Goal: Task Accomplishment & Management: Complete application form

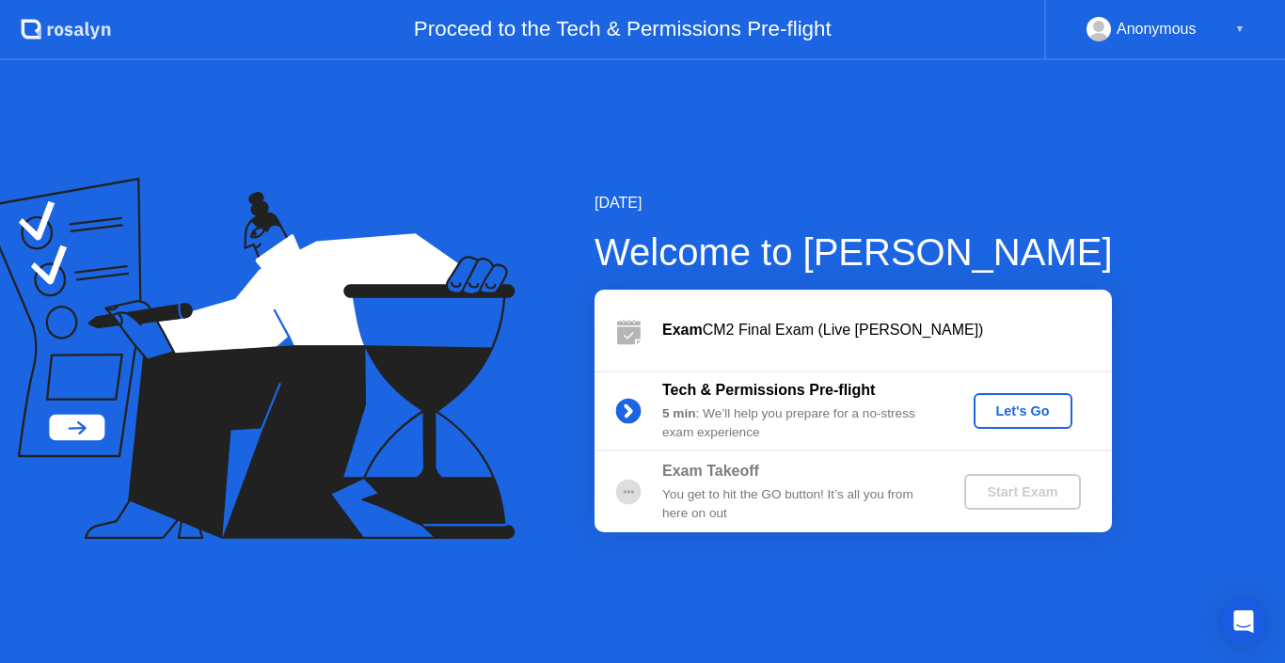
drag, startPoint x: 966, startPoint y: 341, endPoint x: 962, endPoint y: 331, distance: 11.0
click at [1018, 384] on div "Exam CM2 Final Exam (Live [PERSON_NAME]) Tech & Permissions Pre-flight 5 min : …" at bounding box center [852, 411] width 517 height 243
drag, startPoint x: 959, startPoint y: 327, endPoint x: 947, endPoint y: 365, distance: 39.6
click at [947, 365] on div "Exam CM2 Final Exam (Live [PERSON_NAME])" at bounding box center [852, 330] width 517 height 81
click at [1249, 614] on icon "Open Intercom Messenger" at bounding box center [1243, 622] width 22 height 24
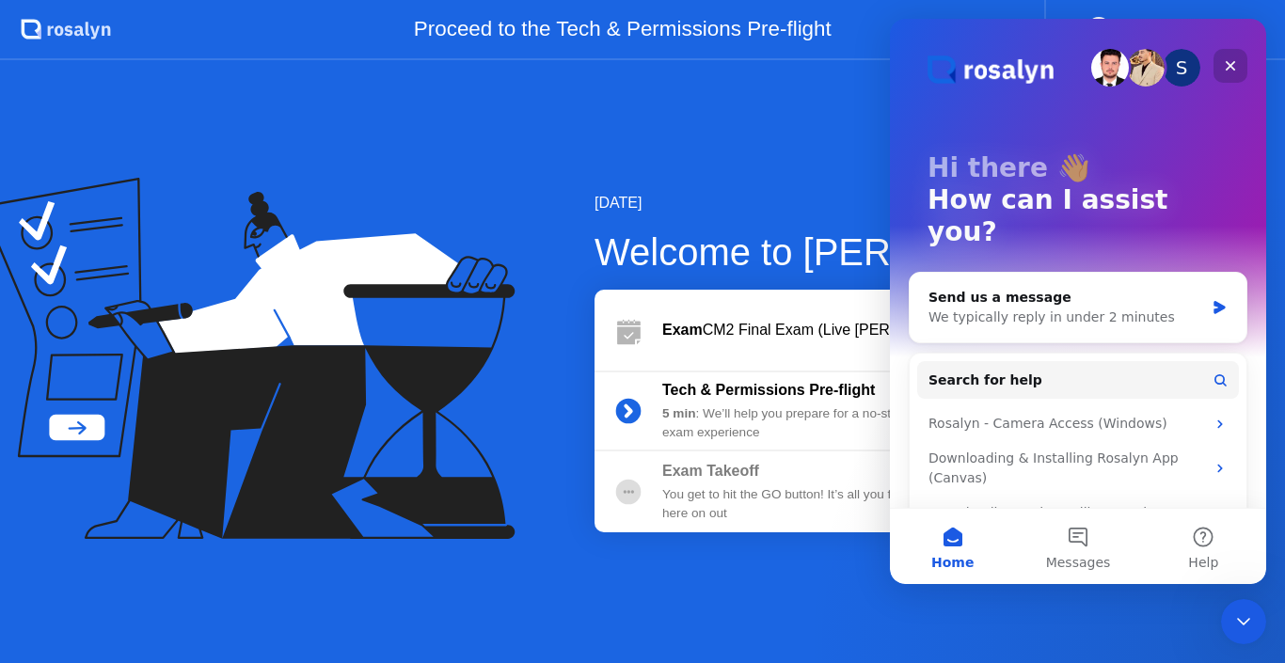
click at [1228, 59] on icon "Close" at bounding box center [1230, 65] width 15 height 15
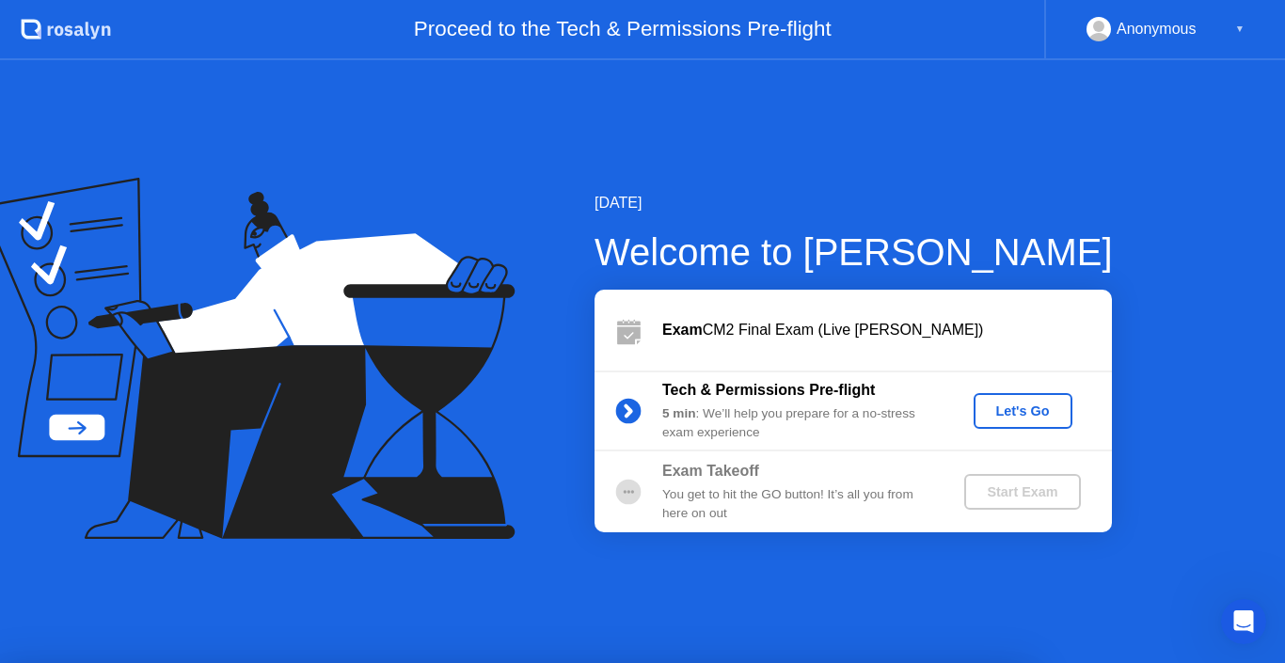
drag, startPoint x: 856, startPoint y: 341, endPoint x: 879, endPoint y: 347, distance: 23.5
click at [64, 662] on div at bounding box center [642, 663] width 1285 height 0
